Goal: Task Accomplishment & Management: Complete application form

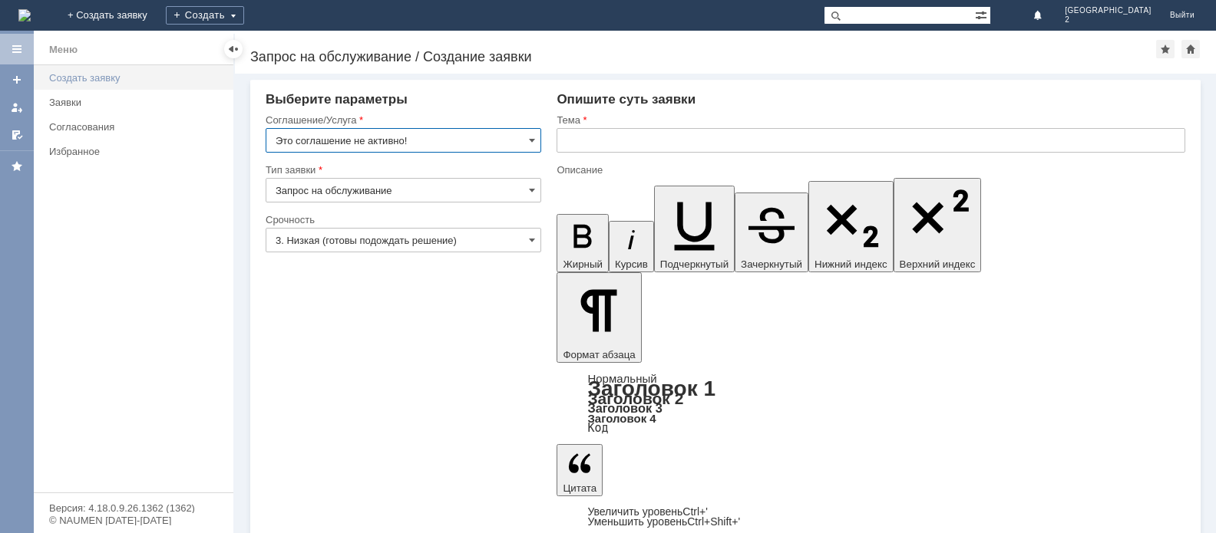
click at [112, 81] on div "Создать заявку" at bounding box center [136, 78] width 175 height 12
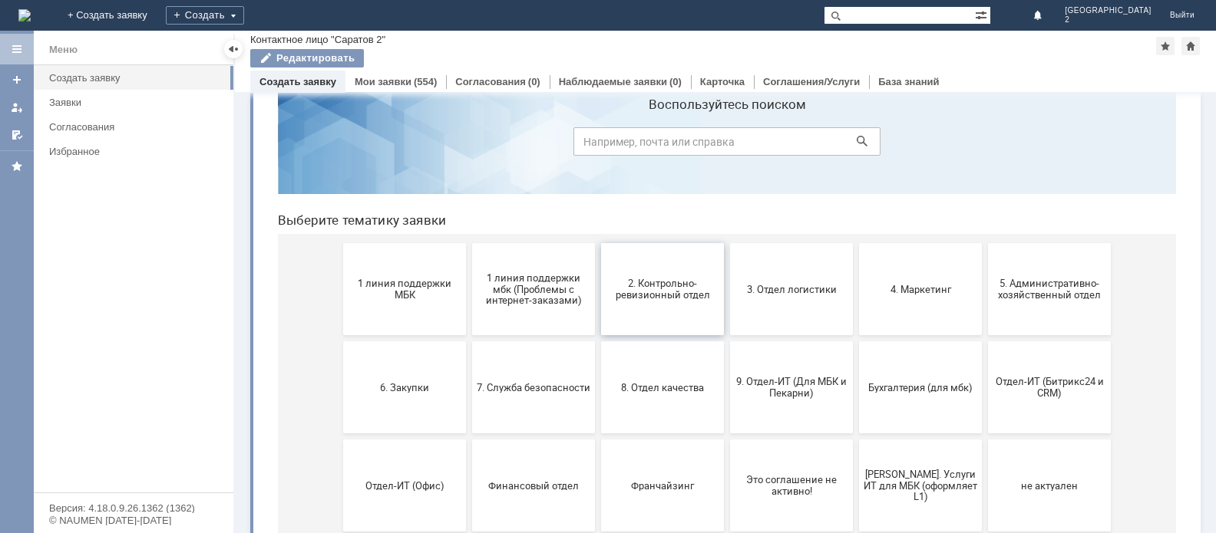
scroll to position [77, 0]
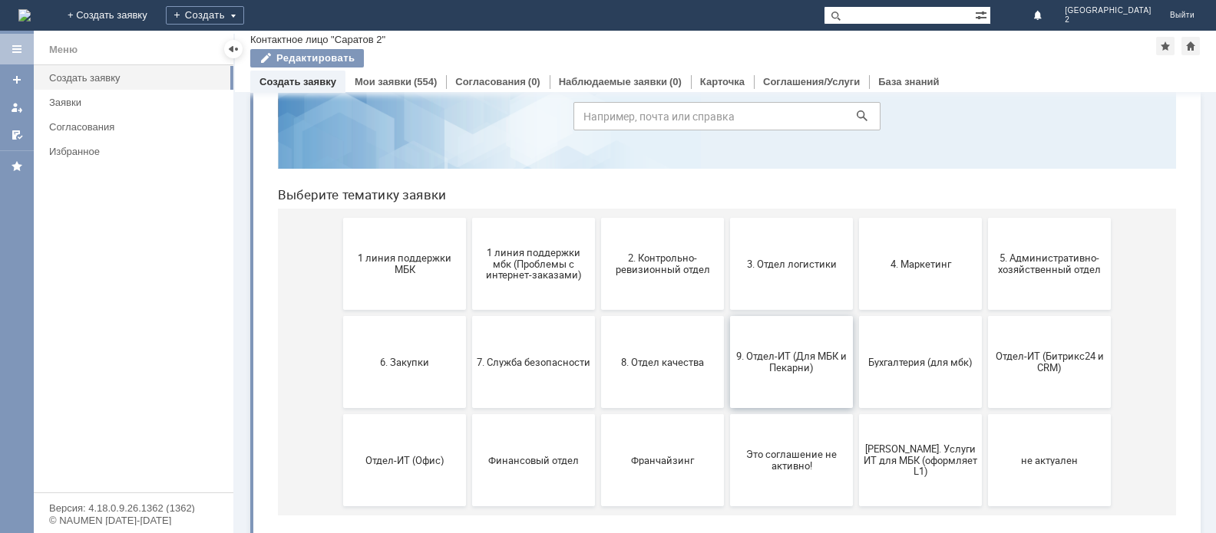
click at [792, 363] on span "9. Отдел-ИТ (Для МБК и Пекарни)" at bounding box center [792, 362] width 114 height 23
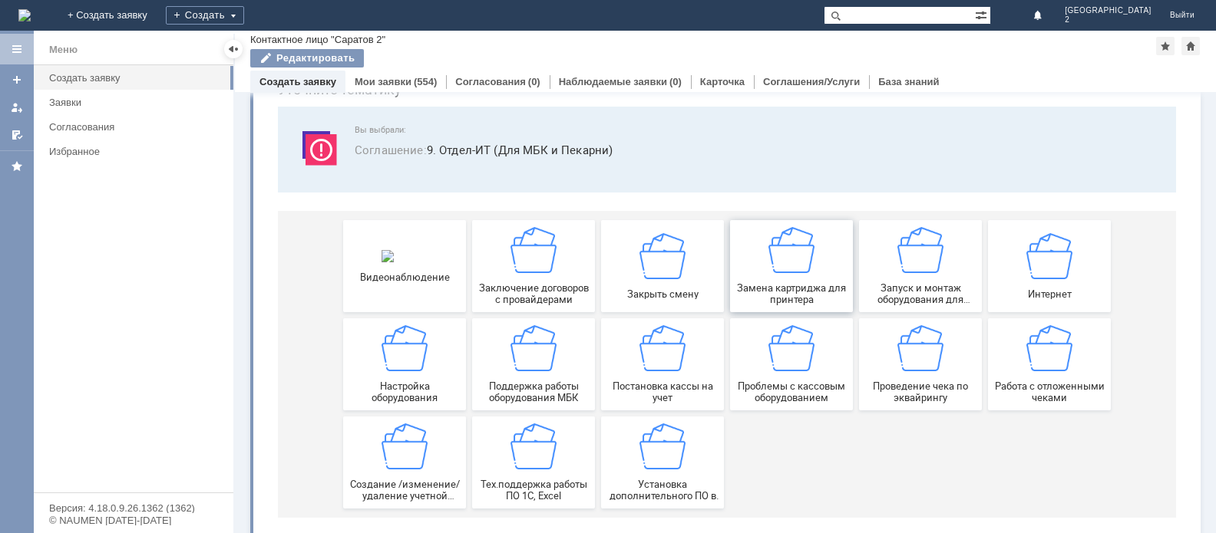
click at [785, 267] on img at bounding box center [791, 250] width 46 height 46
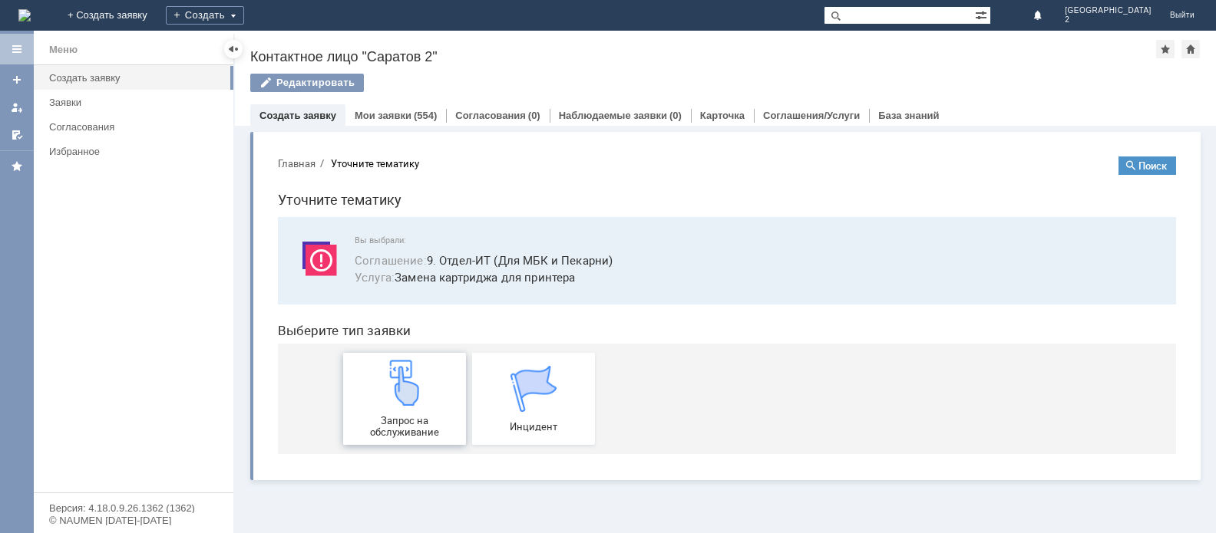
click at [405, 413] on div "Запрос на обслуживание" at bounding box center [405, 399] width 114 height 78
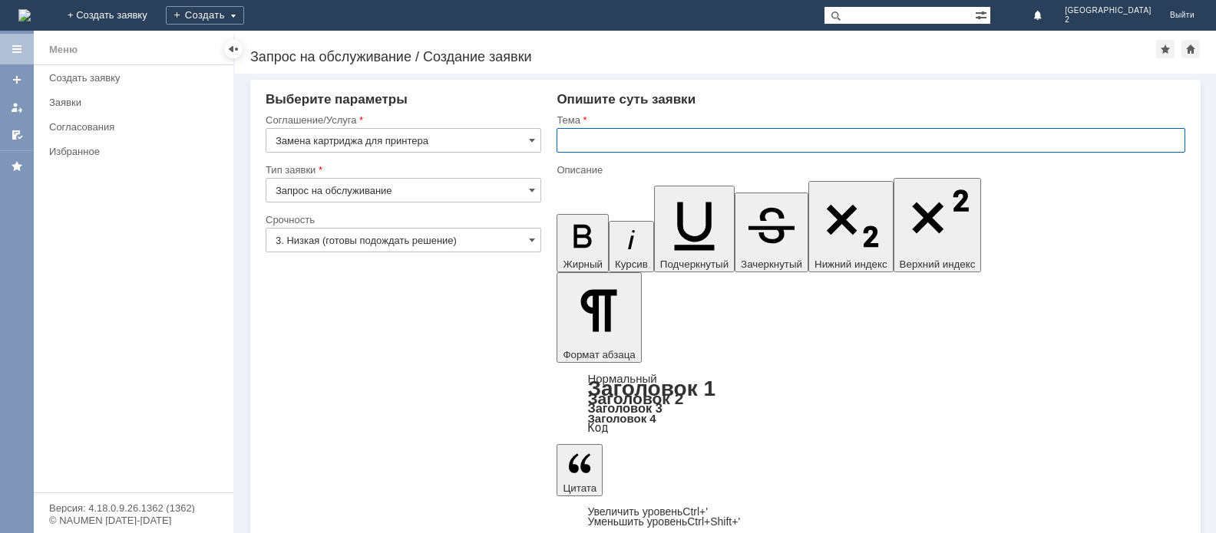
click at [590, 140] on input "text" at bounding box center [870, 140] width 629 height 25
type input "Картридж"
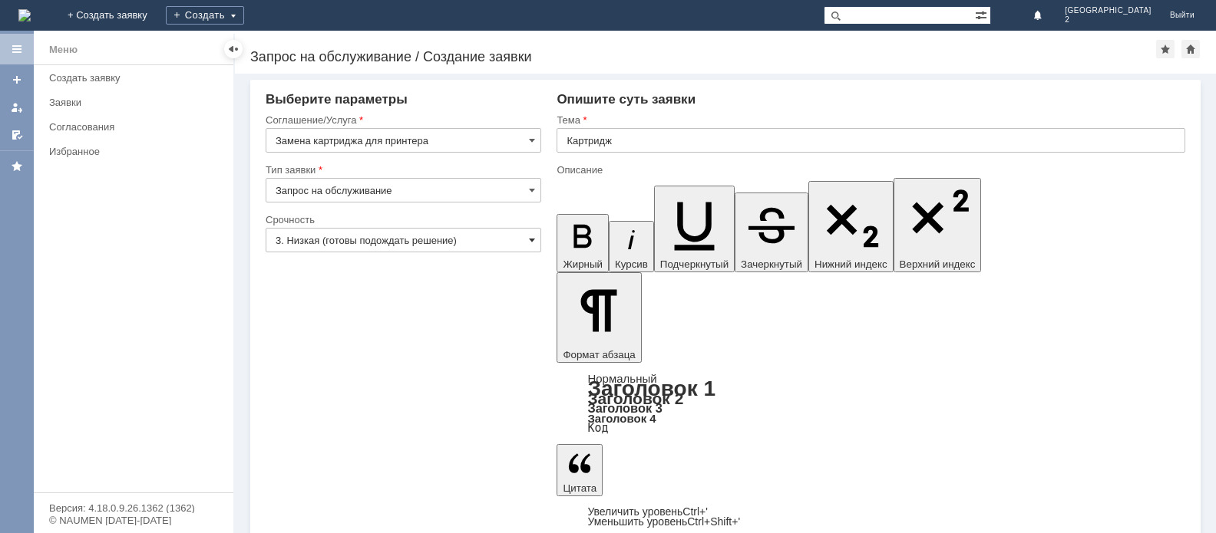
click at [534, 239] on span at bounding box center [532, 240] width 6 height 12
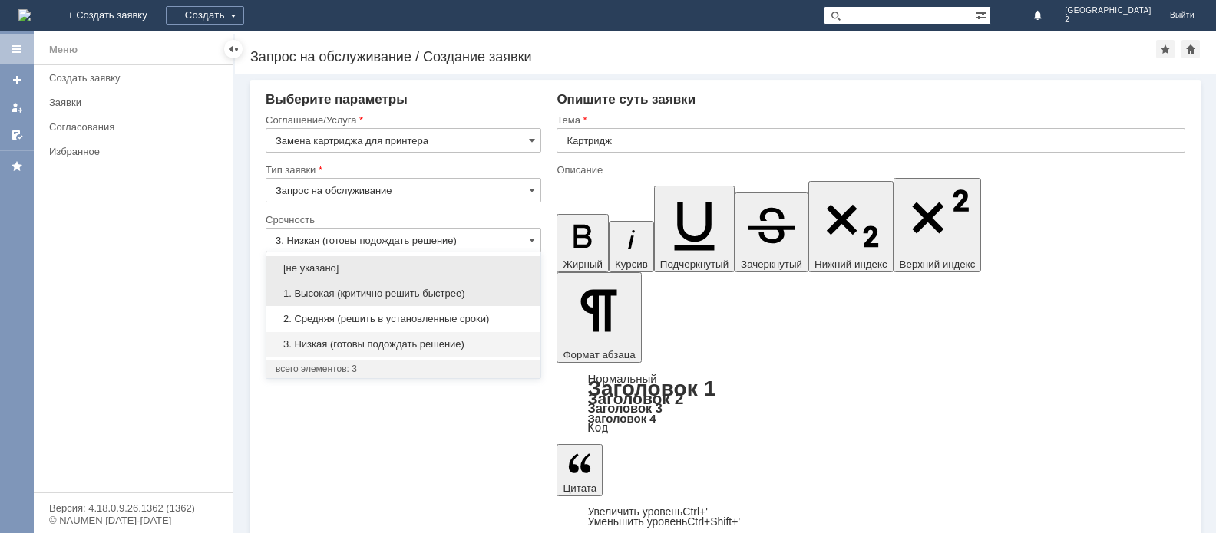
click at [508, 292] on span "1. Высокая (критично решить быстрее)" at bounding box center [404, 294] width 256 height 12
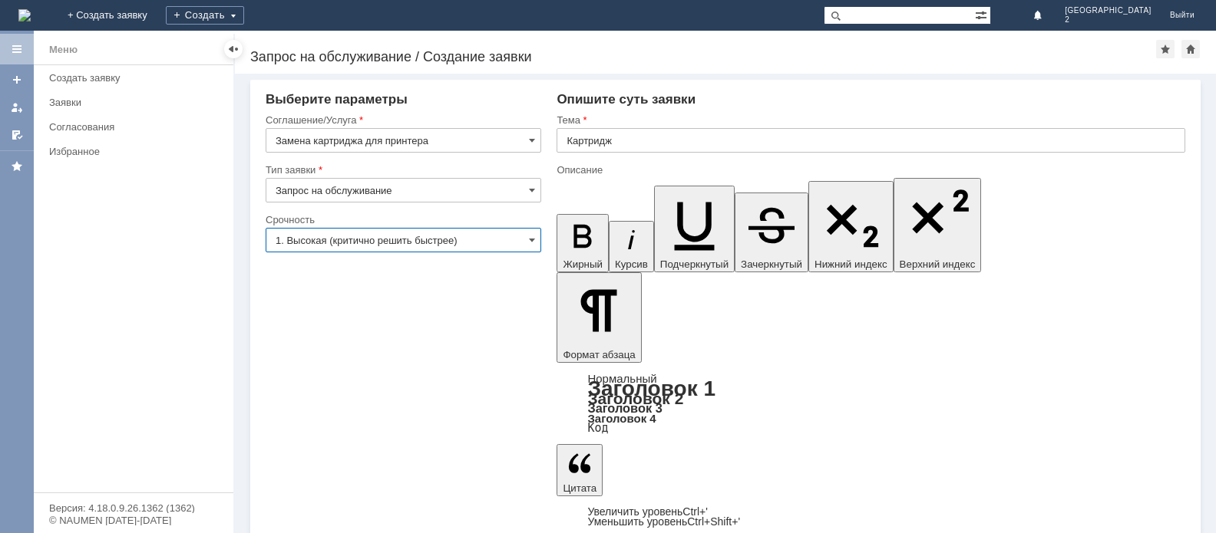
type input "1. Высокая (критично решить быстрее)"
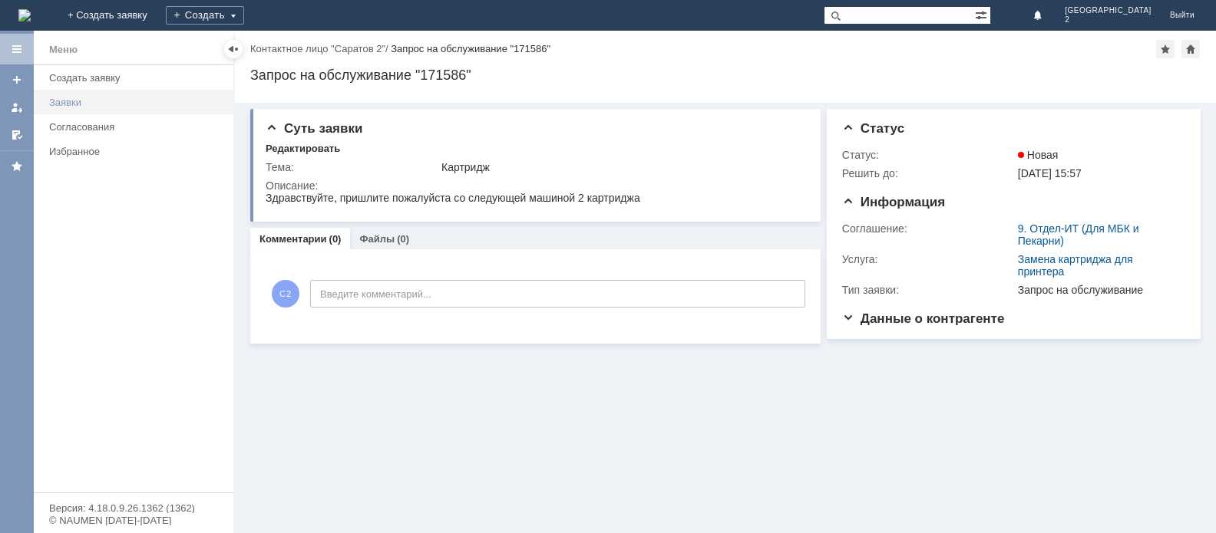
click at [74, 97] on div "Заявки" at bounding box center [136, 103] width 175 height 12
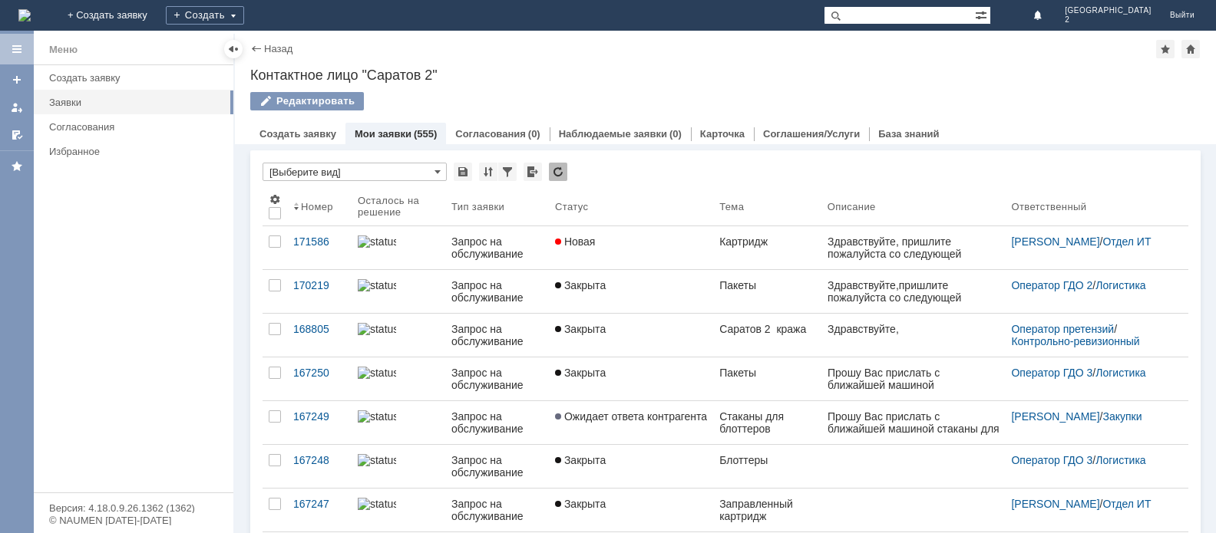
click at [406, 133] on link "Мои заявки" at bounding box center [383, 134] width 57 height 12
